Goal: Task Accomplishment & Management: Manage account settings

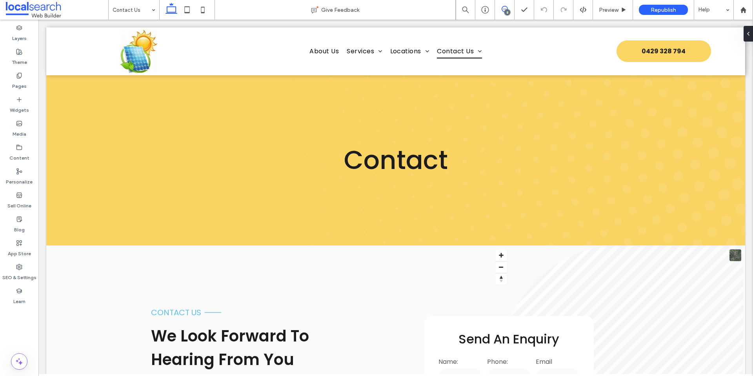
click at [502, 9] on icon at bounding box center [504, 9] width 6 height 6
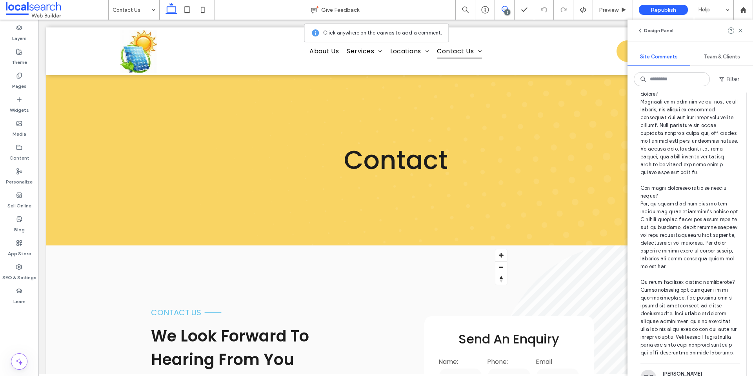
scroll to position [1188, 0]
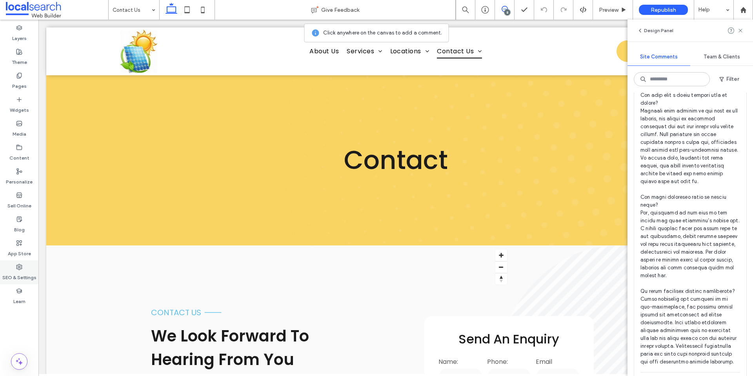
click at [14, 270] on div "SEO & Settings" at bounding box center [19, 272] width 38 height 24
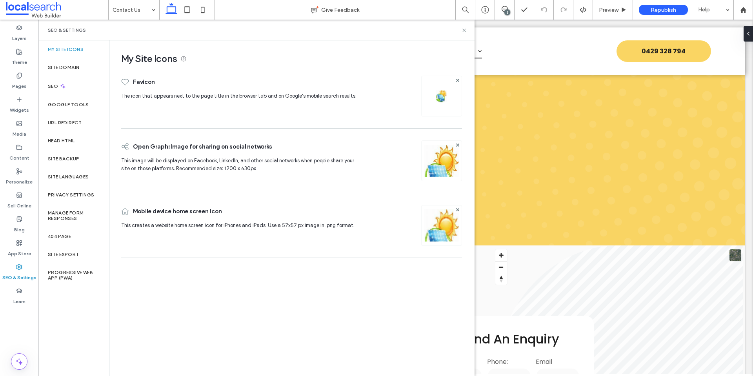
scroll to position [0, 0]
click at [67, 160] on label "Site Backup" at bounding box center [63, 158] width 31 height 5
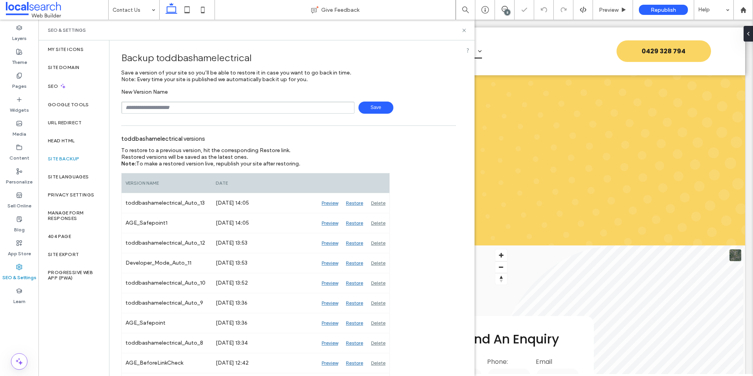
click at [185, 103] on input "text" at bounding box center [237, 108] width 233 height 12
type input "**********"
click at [373, 111] on span "Save" at bounding box center [375, 108] width 35 height 12
click at [405, 146] on div "toddbashamelectrical versions" at bounding box center [288, 138] width 335 height 17
click at [463, 30] on icon at bounding box center [464, 30] width 6 height 6
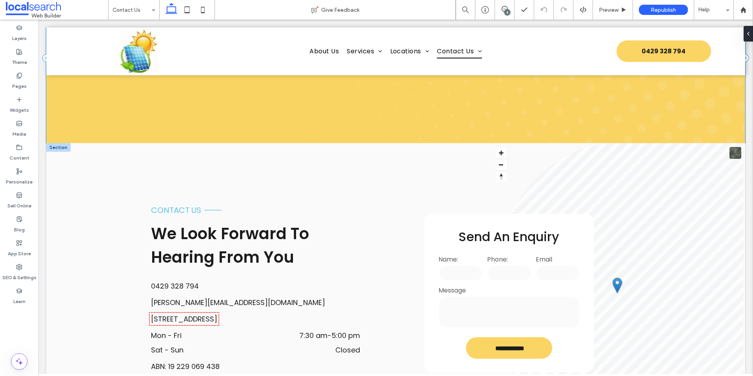
scroll to position [196, 0]
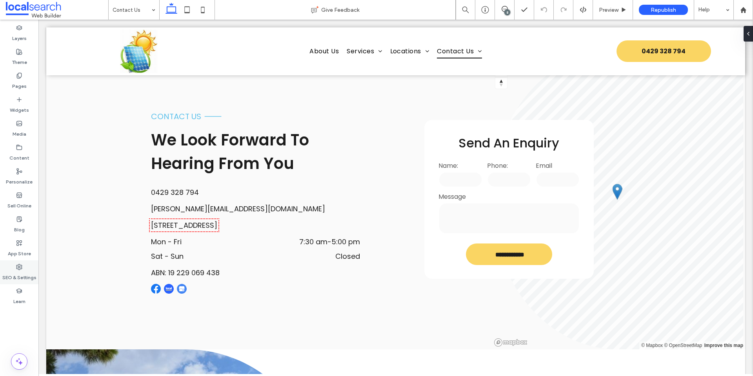
click at [27, 265] on div "SEO & Settings" at bounding box center [19, 272] width 38 height 24
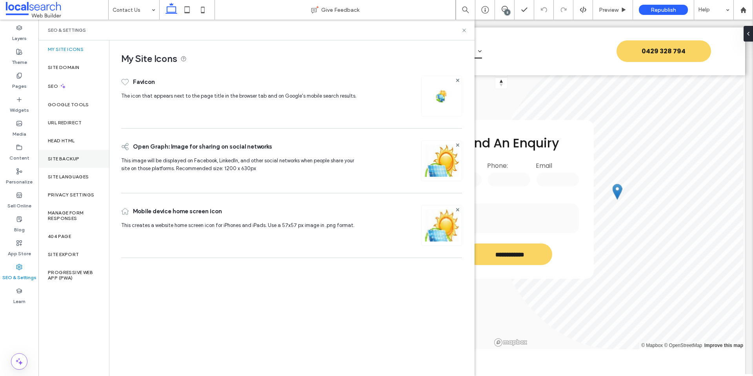
click at [89, 154] on div "Site Backup" at bounding box center [73, 159] width 71 height 18
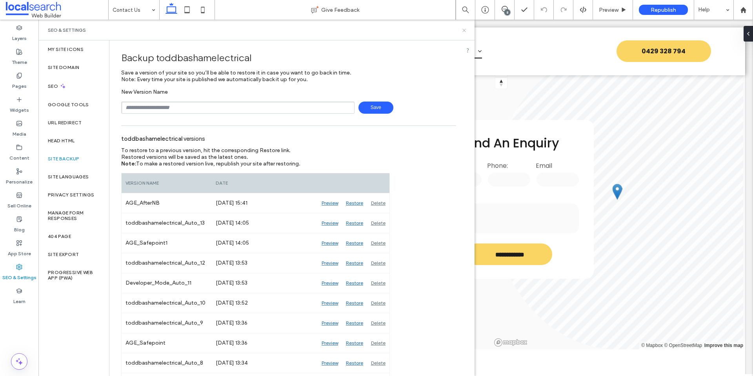
click at [466, 29] on icon at bounding box center [464, 30] width 6 height 6
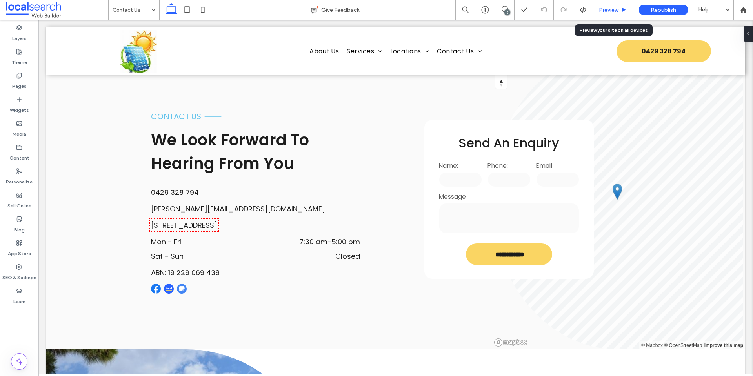
click at [603, 3] on div "Preview" at bounding box center [613, 10] width 40 height 20
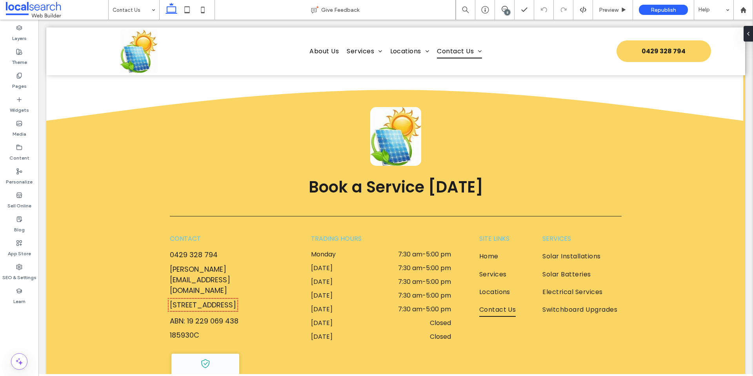
scroll to position [1980, 0]
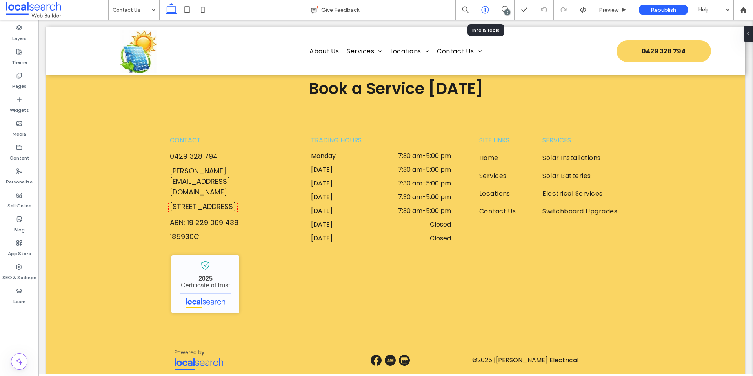
drag, startPoint x: 483, startPoint y: 8, endPoint x: 437, endPoint y: 0, distance: 46.5
click at [483, 8] on icon at bounding box center [485, 10] width 8 height 8
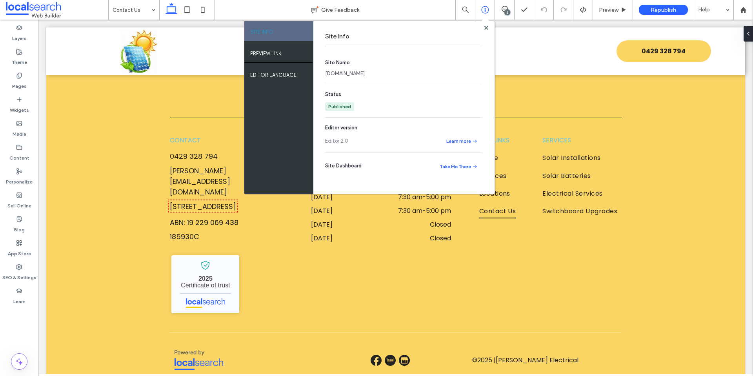
click at [365, 71] on link "[DOMAIN_NAME]" at bounding box center [345, 74] width 40 height 8
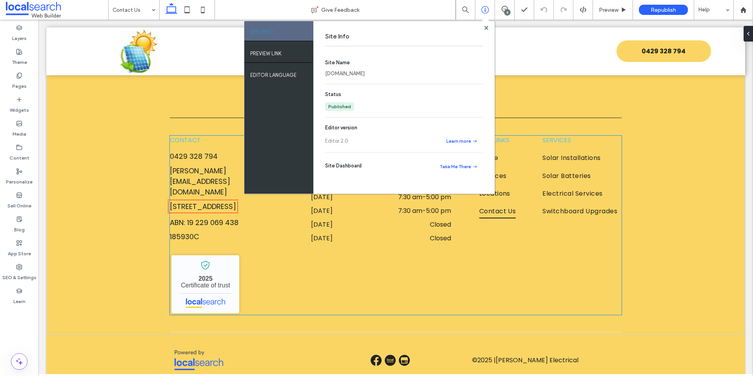
click at [273, 289] on div "CONTACT [PHONE_NUMBER] [PERSON_NAME][EMAIL_ADDRESS][DOMAIN_NAME] [STREET_ADDRES…" at bounding box center [226, 225] width 113 height 179
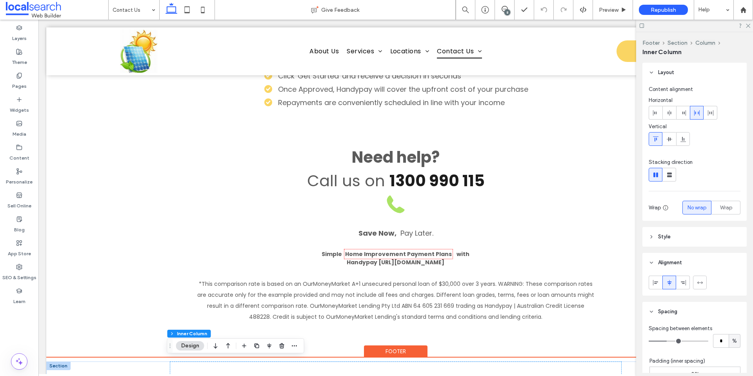
scroll to position [1588, 0]
